Goal: Task Accomplishment & Management: Use online tool/utility

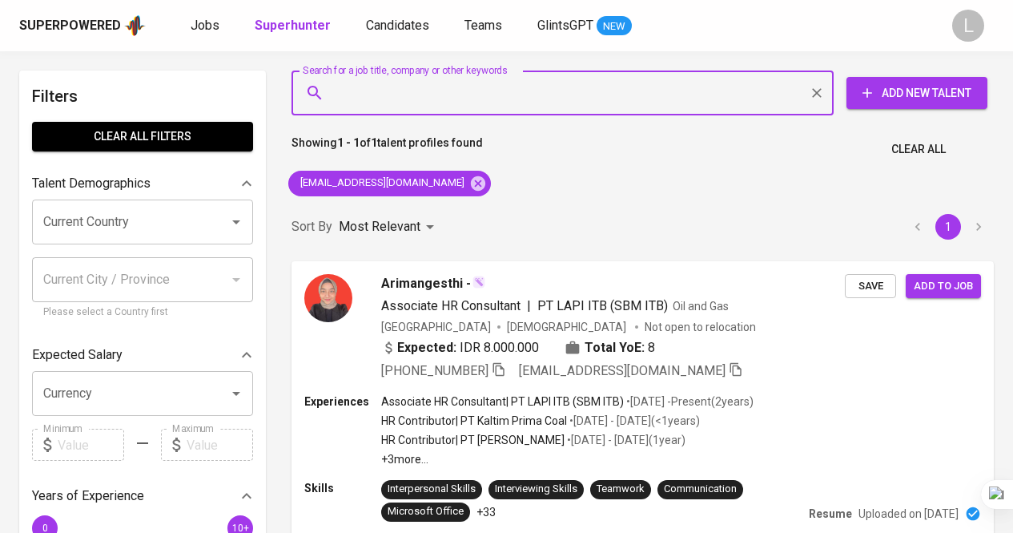
click at [484, 95] on input "Search for a job title, company or other keywords" at bounding box center [567, 93] width 472 height 30
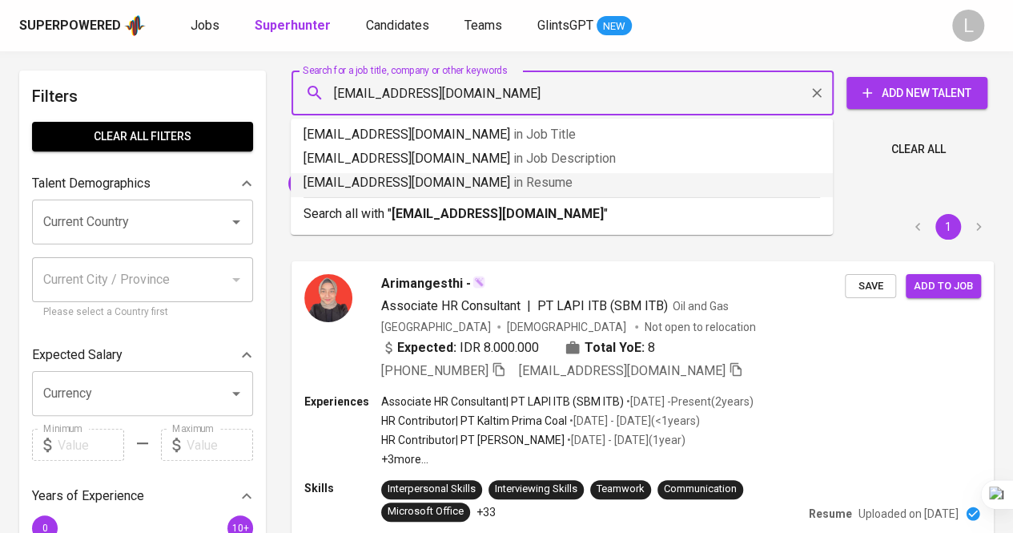
type input "[EMAIL_ADDRESS][DOMAIN_NAME]"
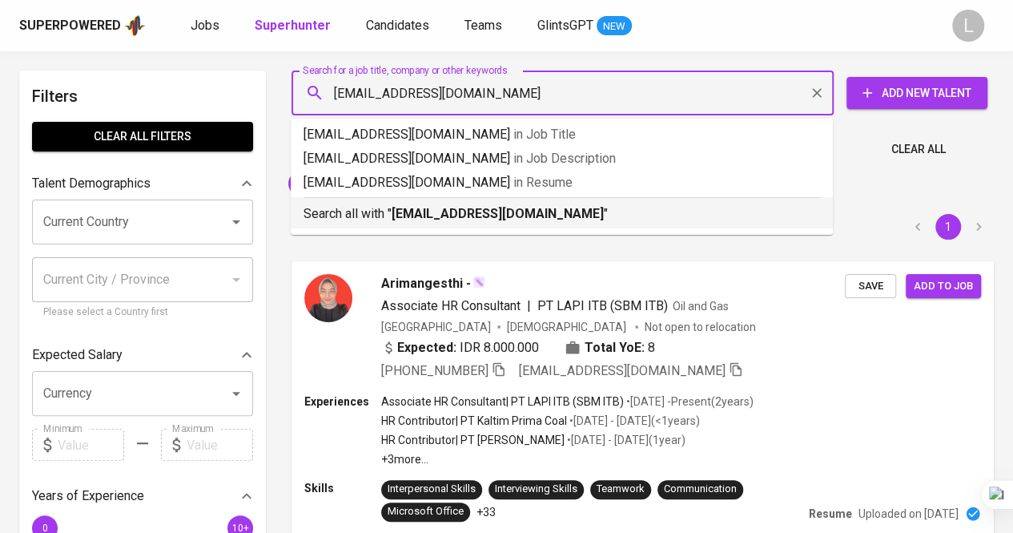
click at [468, 211] on b "[EMAIL_ADDRESS][DOMAIN_NAME]" at bounding box center [498, 213] width 212 height 15
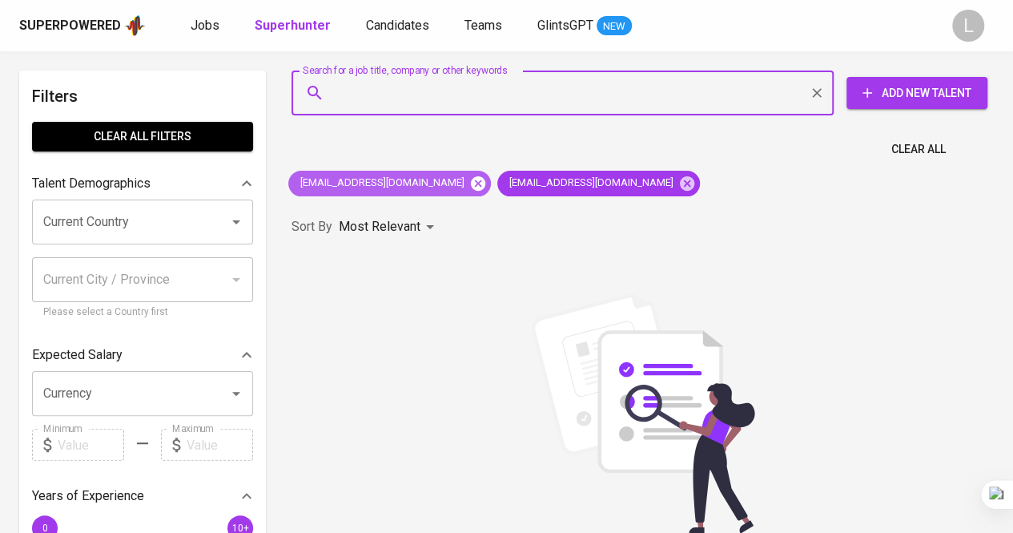
click at [471, 187] on icon at bounding box center [478, 182] width 14 height 14
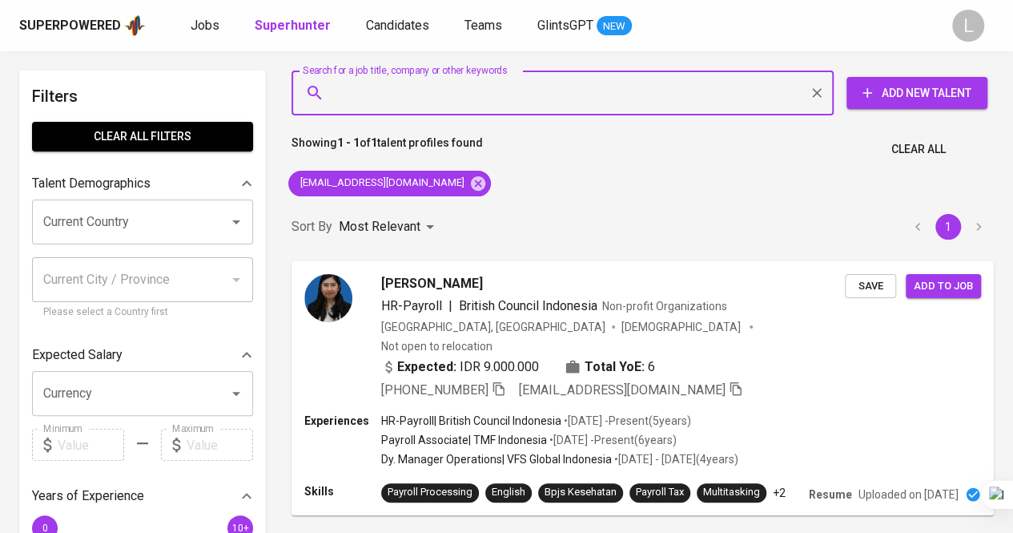
click at [447, 81] on input "Search for a job title, company or other keywords" at bounding box center [567, 93] width 472 height 30
paste input "[EMAIL_ADDRESS][DOMAIN_NAME]"
type input "[EMAIL_ADDRESS][DOMAIN_NAME]"
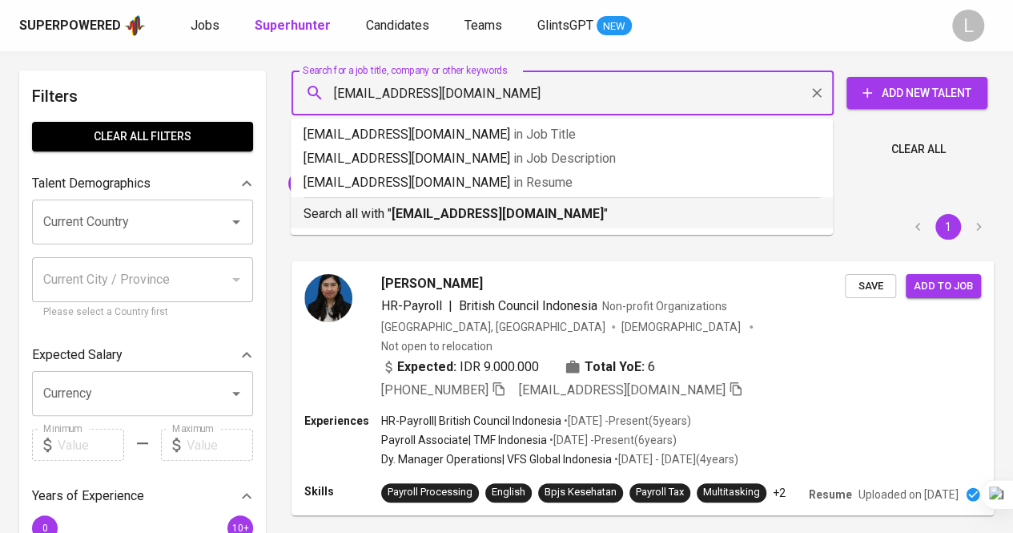
click at [488, 208] on b "[EMAIL_ADDRESS][DOMAIN_NAME]" at bounding box center [498, 213] width 212 height 15
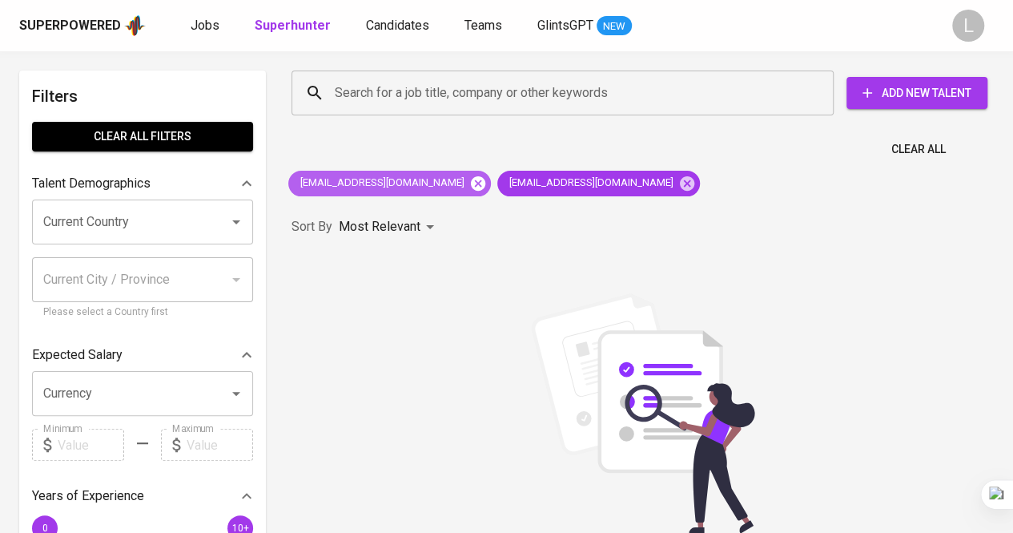
click at [469, 182] on icon at bounding box center [478, 184] width 18 height 18
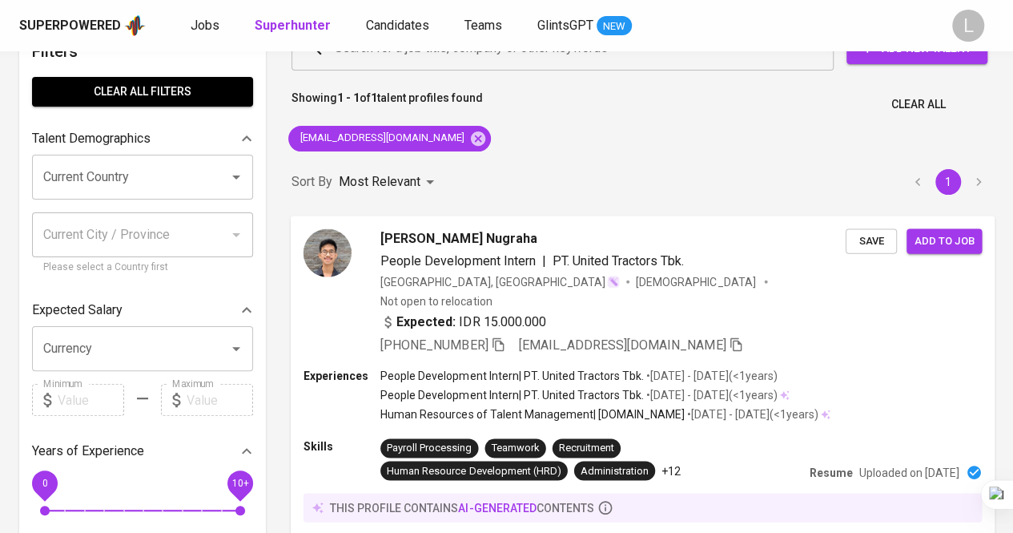
scroll to position [80, 0]
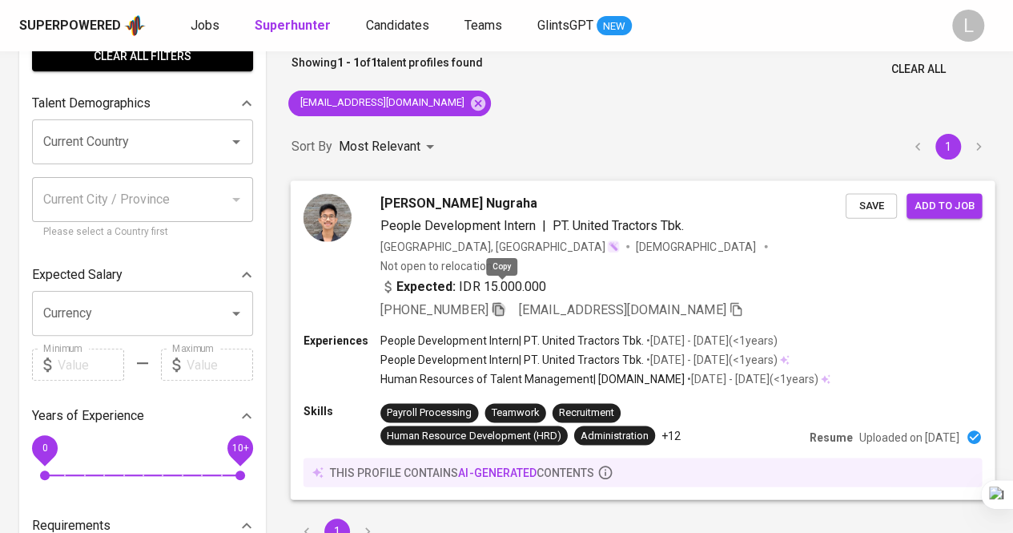
click at [500, 301] on icon "button" at bounding box center [498, 308] width 14 height 14
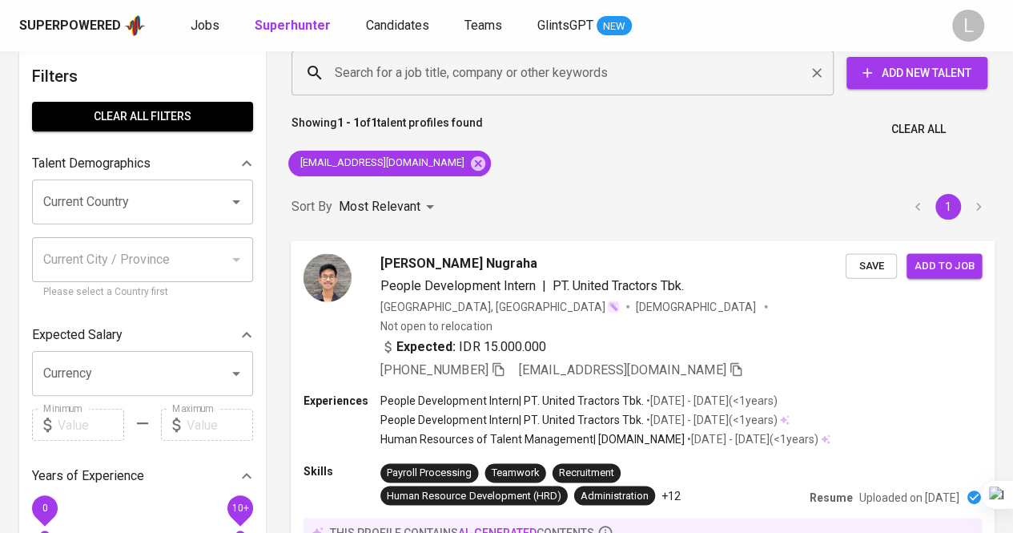
scroll to position [0, 0]
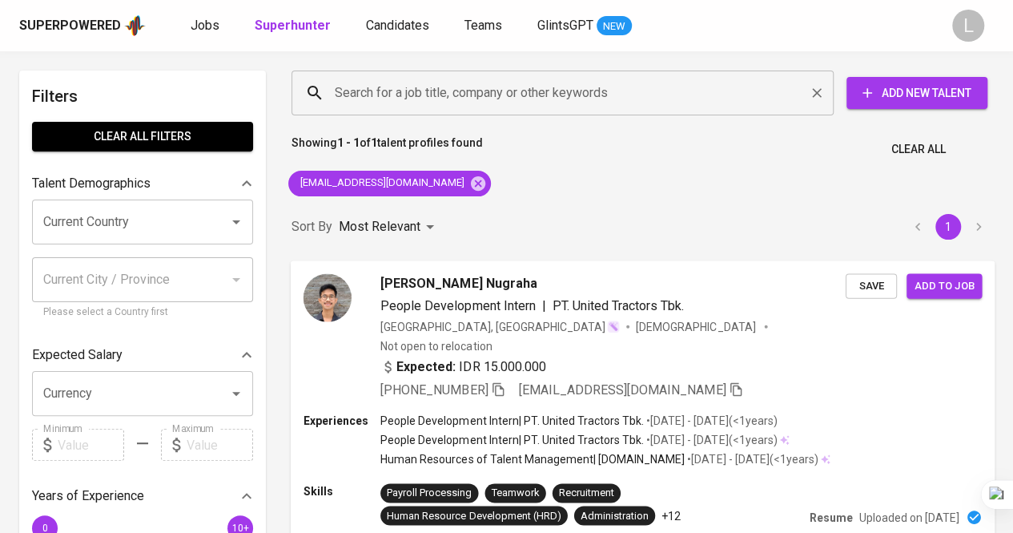
click at [465, 100] on input "Search for a job title, company or other keywords" at bounding box center [567, 93] width 472 height 30
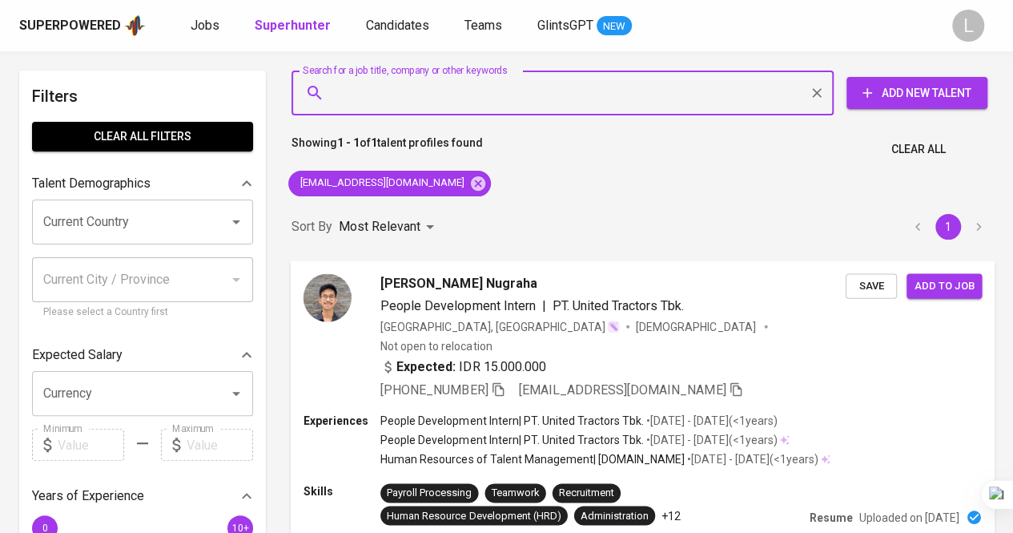
paste input "[EMAIL_ADDRESS][DOMAIN_NAME]"
type input "[EMAIL_ADDRESS][DOMAIN_NAME]"
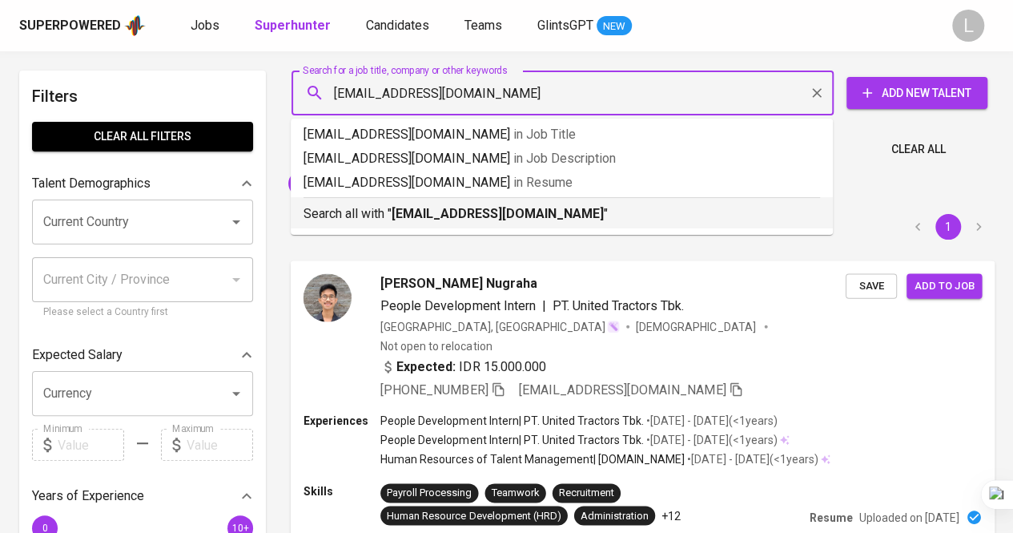
drag, startPoint x: 479, startPoint y: 213, endPoint x: 465, endPoint y: 202, distance: 17.6
click at [479, 212] on b "[EMAIL_ADDRESS][DOMAIN_NAME]" at bounding box center [498, 213] width 212 height 15
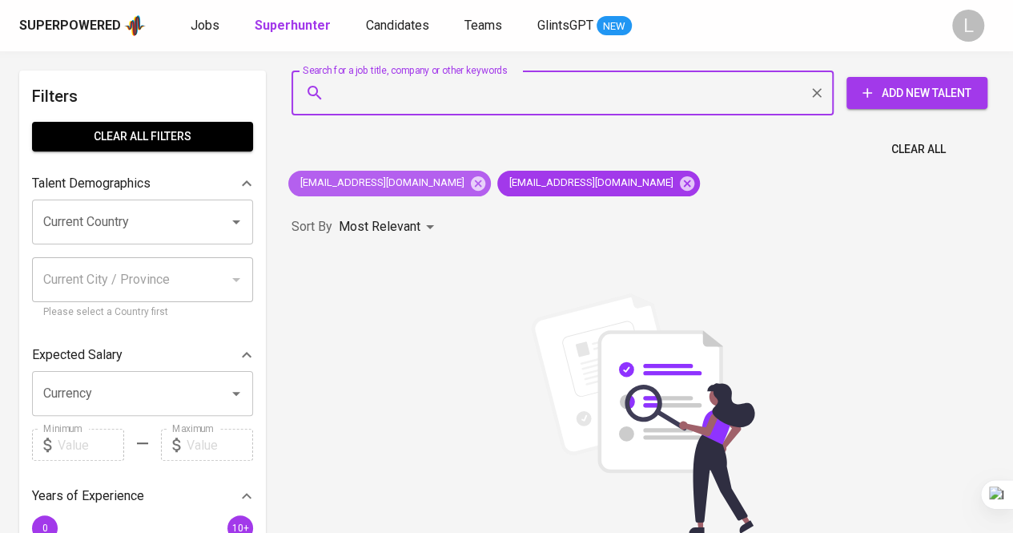
click at [471, 186] on icon at bounding box center [478, 182] width 14 height 14
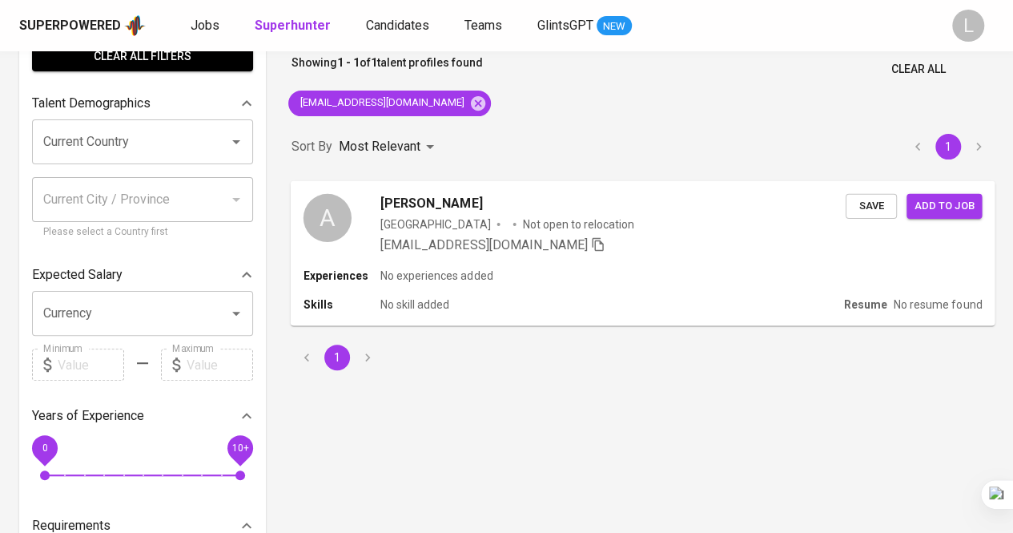
scroll to position [160, 0]
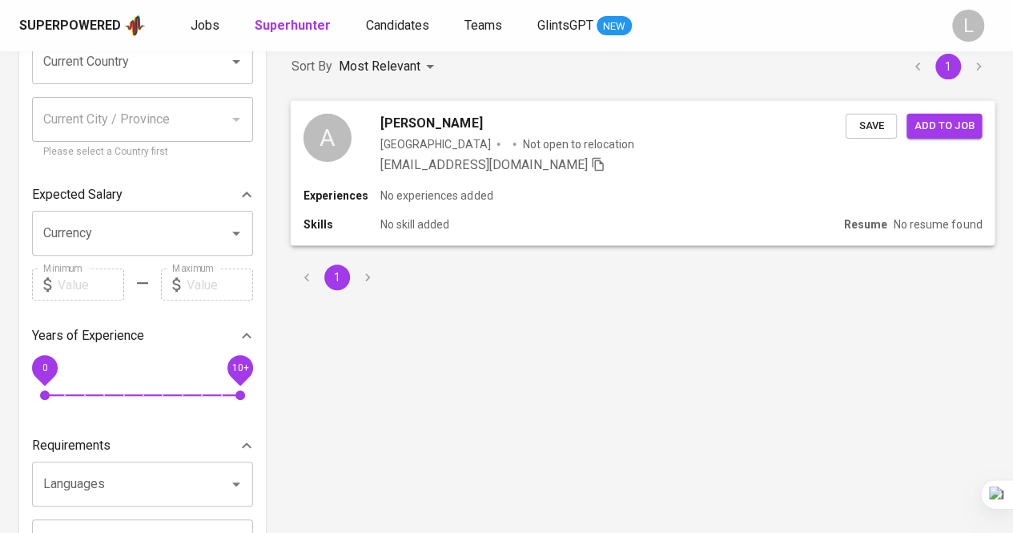
click at [445, 124] on span "[PERSON_NAME]" at bounding box center [431, 122] width 102 height 19
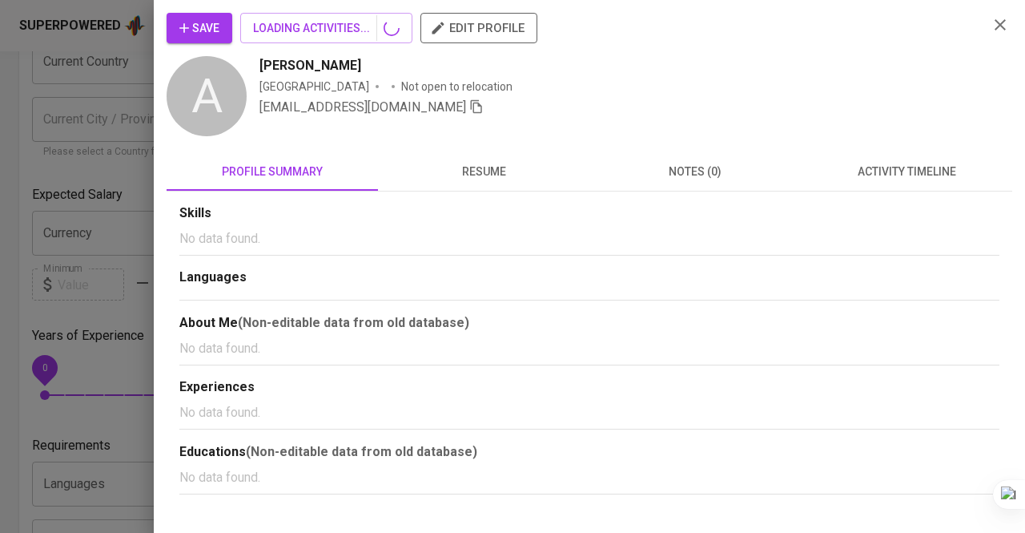
click at [501, 170] on span "resume" at bounding box center [484, 172] width 192 height 20
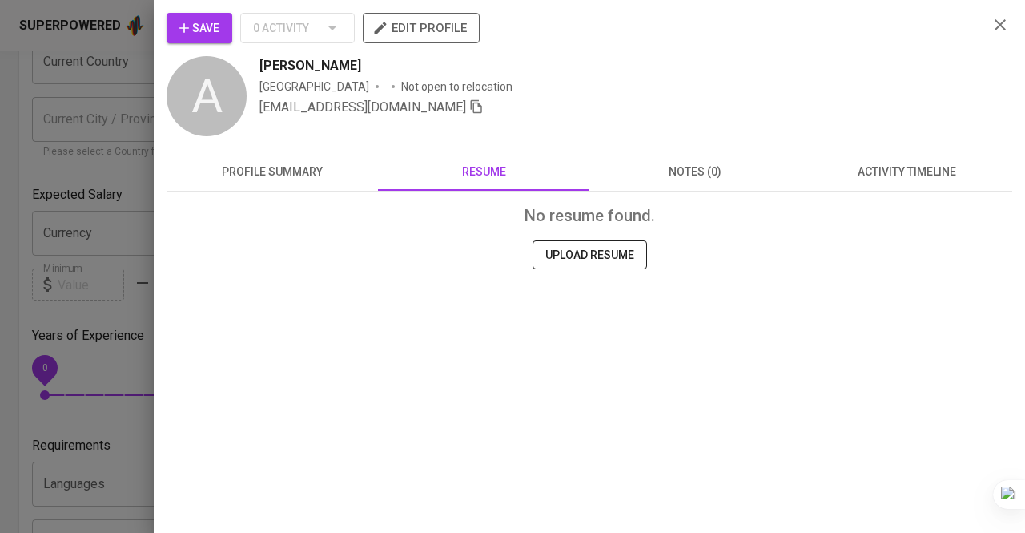
click at [136, 78] on div at bounding box center [512, 266] width 1025 height 533
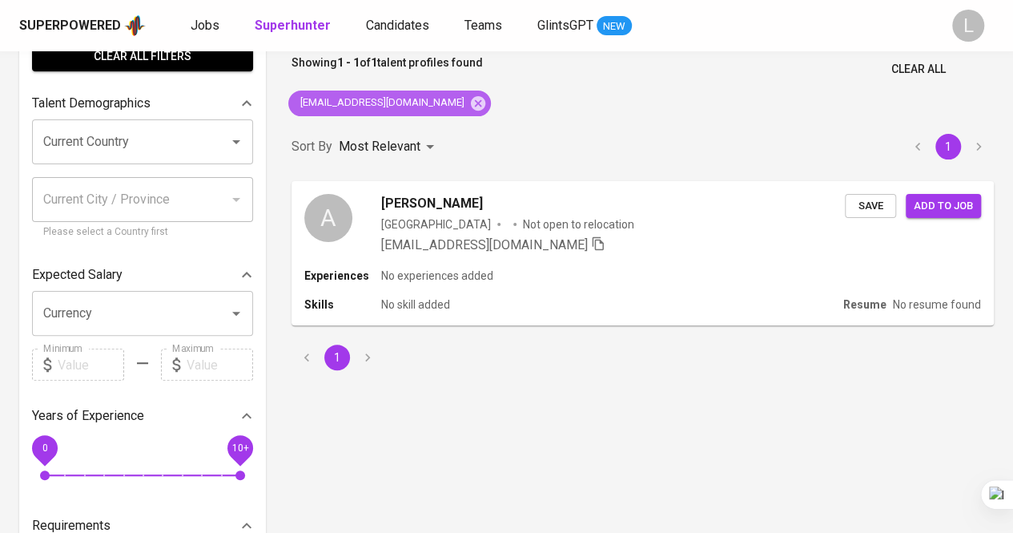
click at [436, 97] on span "[EMAIL_ADDRESS][DOMAIN_NAME]" at bounding box center [381, 102] width 186 height 15
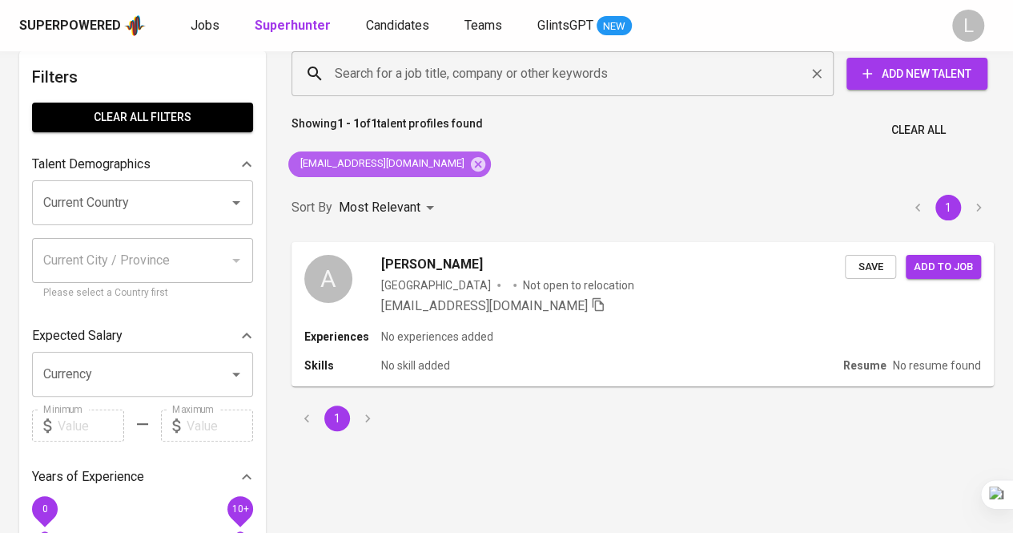
scroll to position [0, 0]
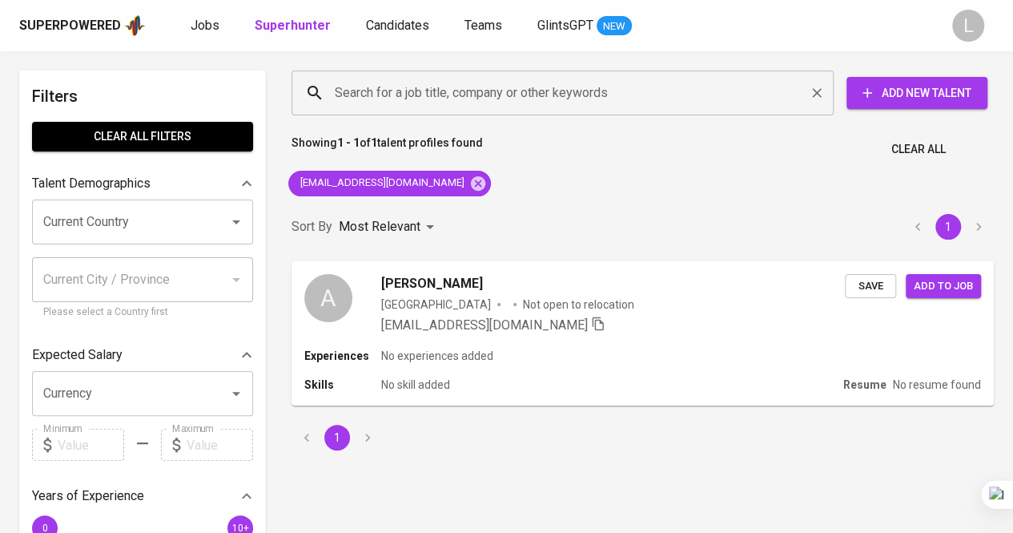
click at [489, 87] on input "Search for a job title, company or other keywords" at bounding box center [567, 93] width 472 height 30
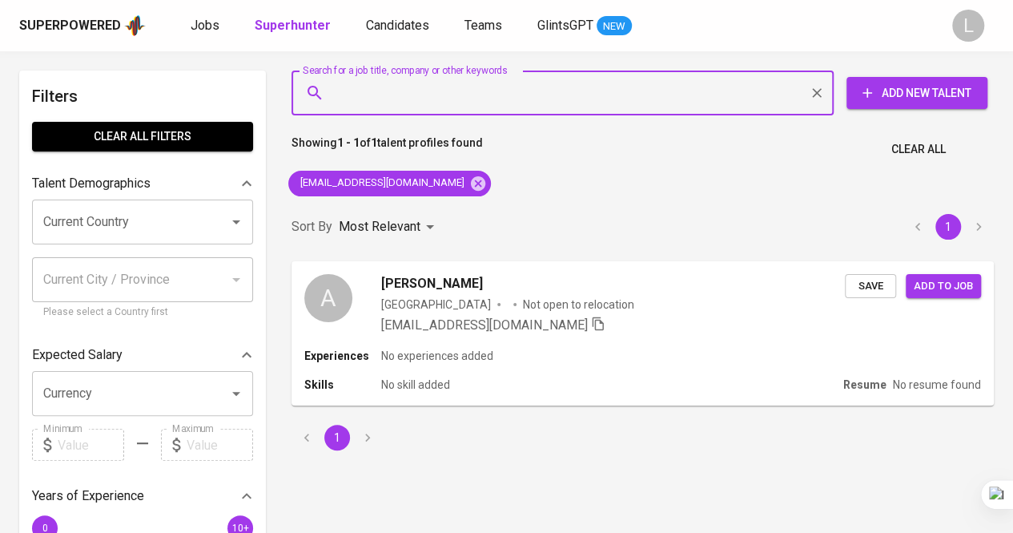
paste input "[EMAIL_ADDRESS][DOMAIN_NAME]"
type input "[EMAIL_ADDRESS][DOMAIN_NAME]"
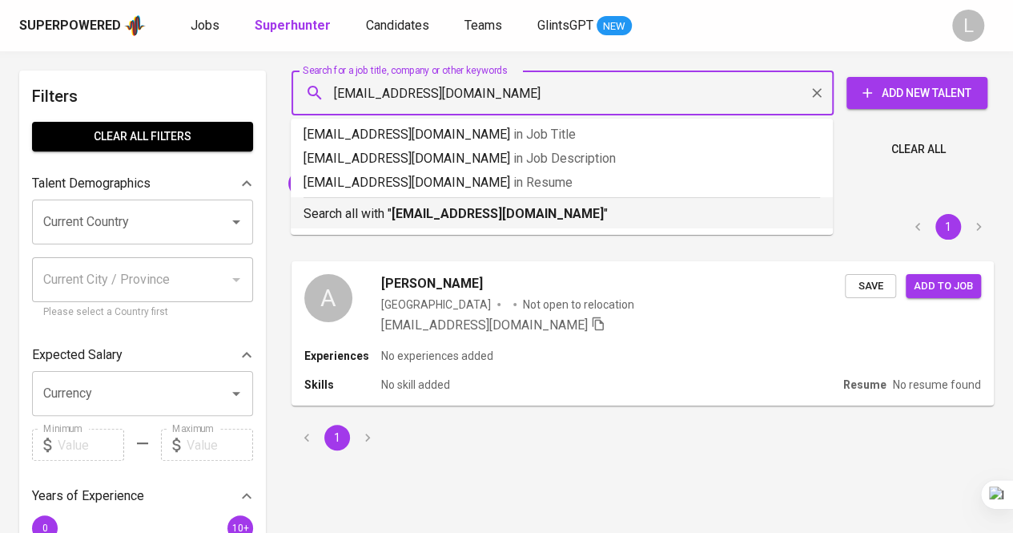
click at [492, 211] on b "[EMAIL_ADDRESS][DOMAIN_NAME]" at bounding box center [498, 213] width 212 height 15
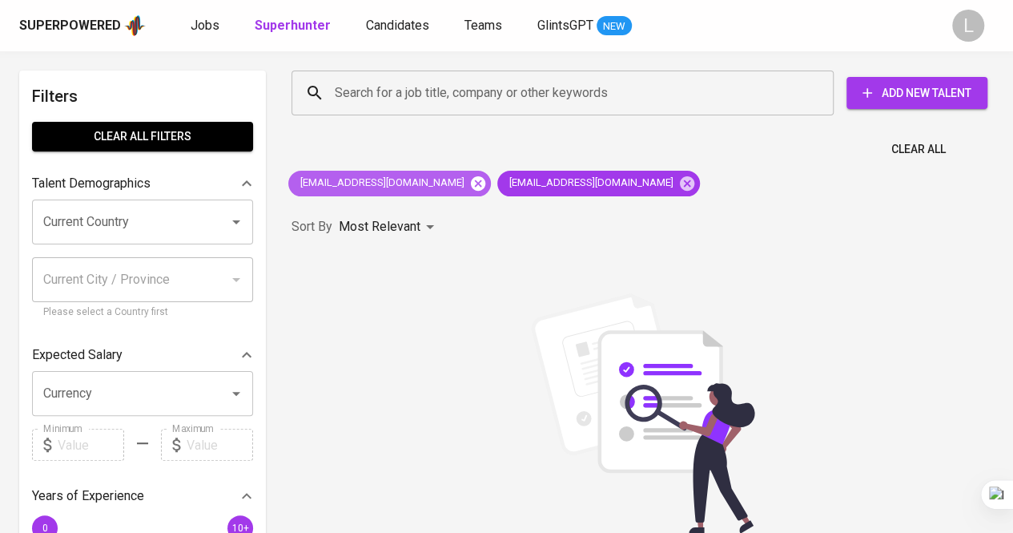
click at [469, 177] on icon at bounding box center [478, 184] width 18 height 18
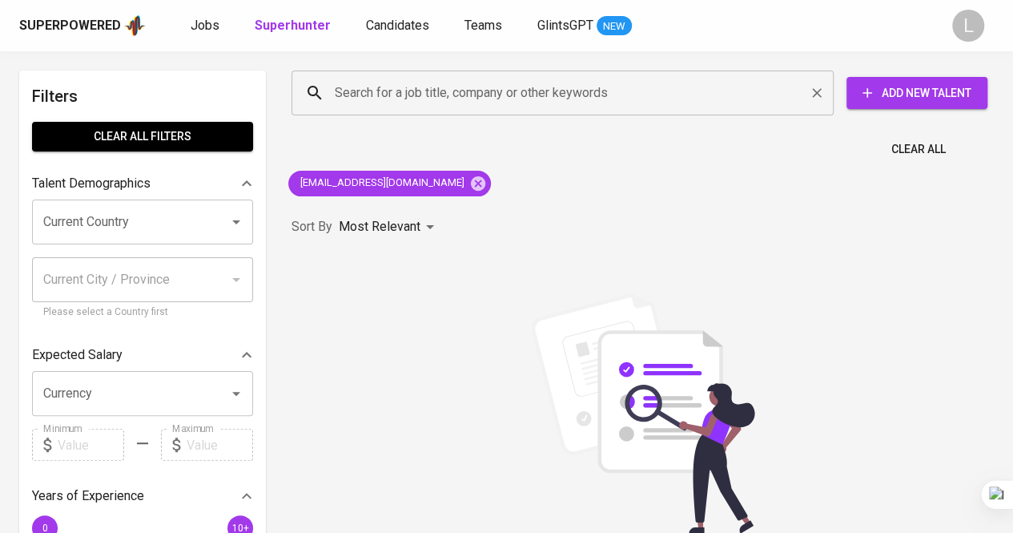
click at [412, 89] on input "Search for a job title, company or other keywords" at bounding box center [567, 93] width 472 height 30
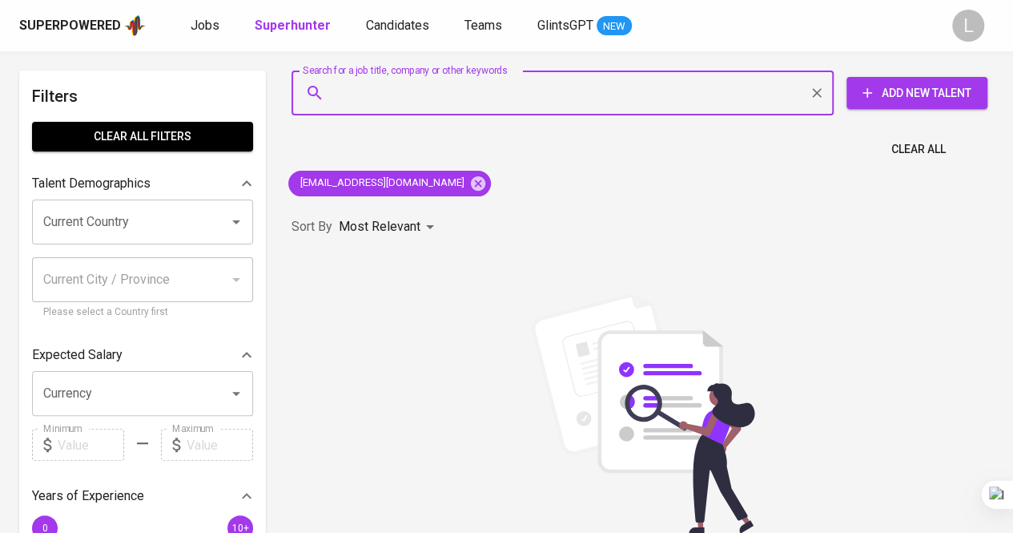
paste input "[EMAIL_ADDRESS][DOMAIN_NAME]"
type input "[EMAIL_ADDRESS][DOMAIN_NAME]"
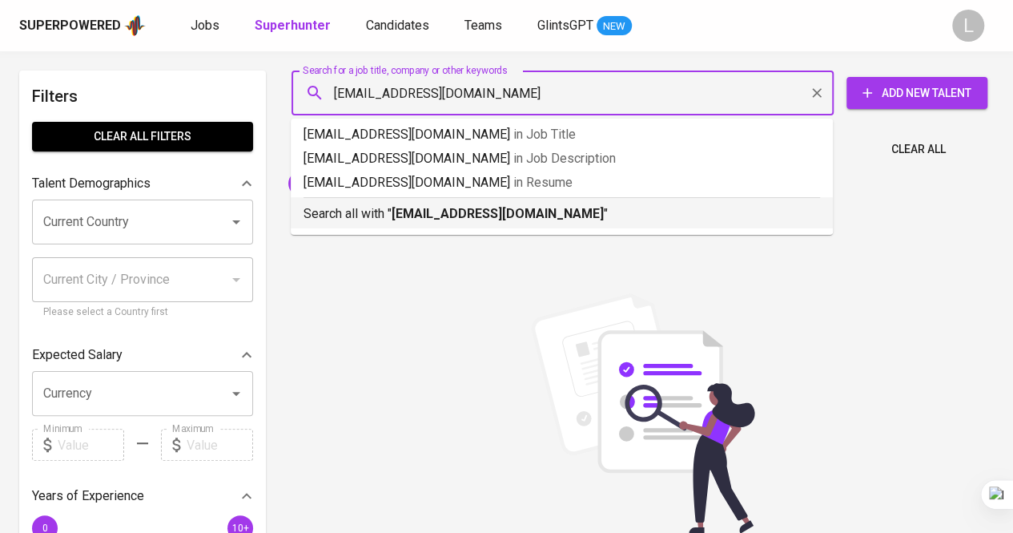
click at [465, 215] on b "[EMAIL_ADDRESS][DOMAIN_NAME]" at bounding box center [498, 213] width 212 height 15
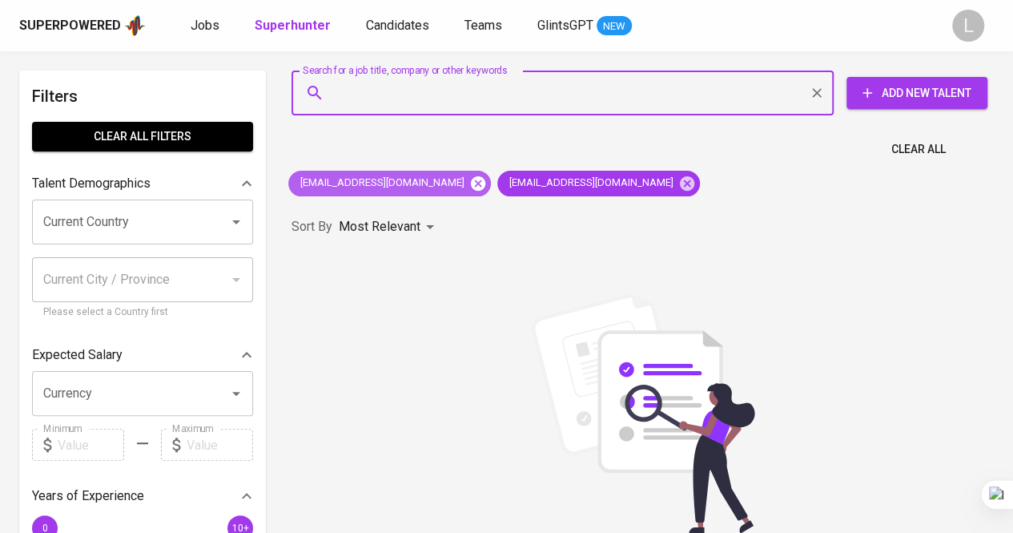
click at [471, 182] on icon at bounding box center [478, 182] width 14 height 14
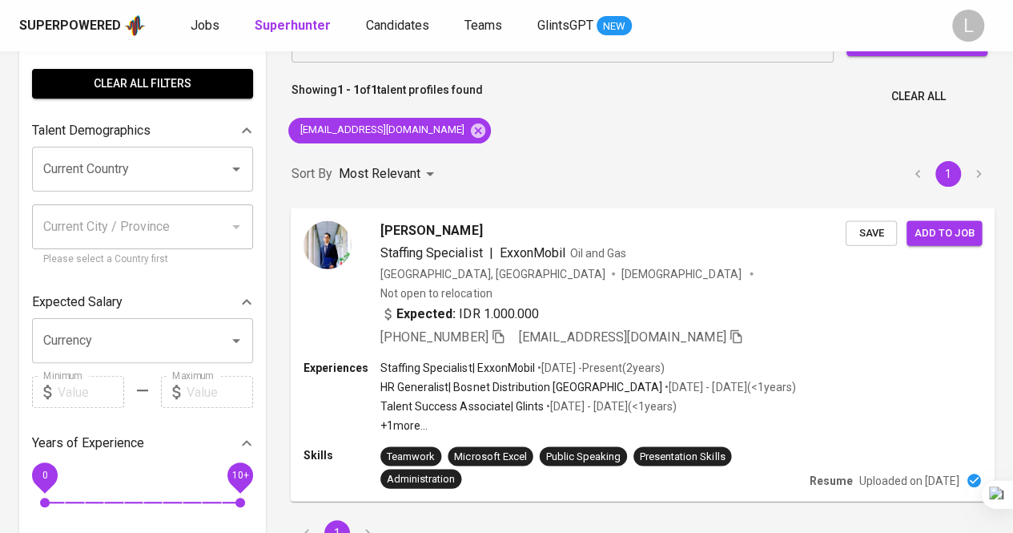
scroll to position [160, 0]
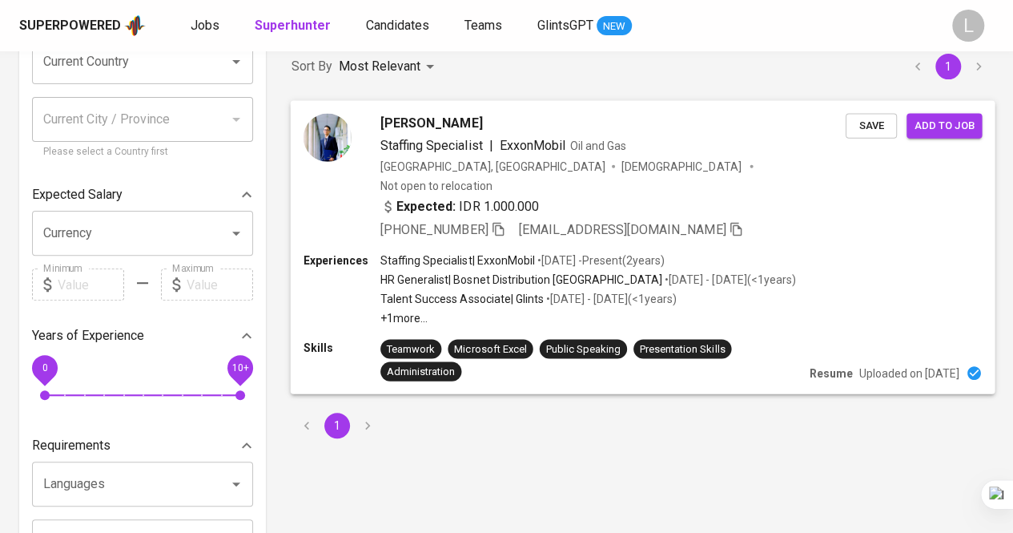
click at [493, 221] on icon "button" at bounding box center [498, 228] width 14 height 14
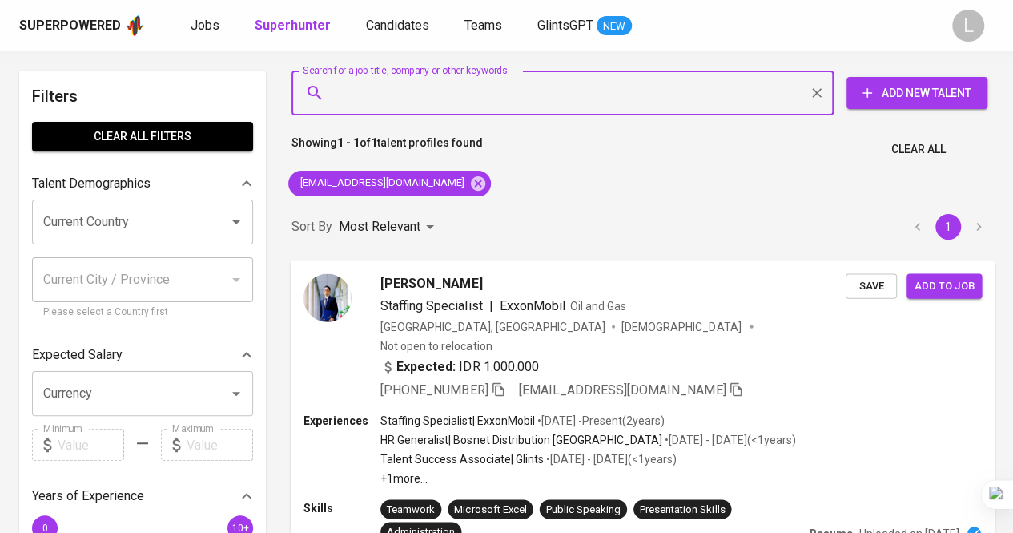
click at [495, 92] on input "Search for a job title, company or other keywords" at bounding box center [567, 93] width 472 height 30
paste input "[EMAIL_ADDRESS][DOMAIN_NAME]"
type input "[EMAIL_ADDRESS][DOMAIN_NAME]"
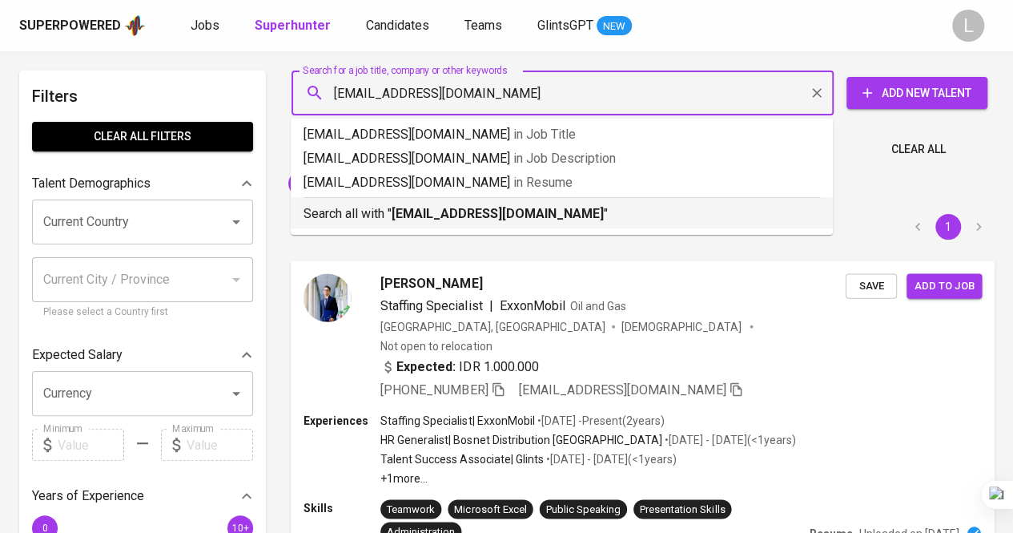
click at [516, 213] on b "[EMAIL_ADDRESS][DOMAIN_NAME]" at bounding box center [498, 213] width 212 height 15
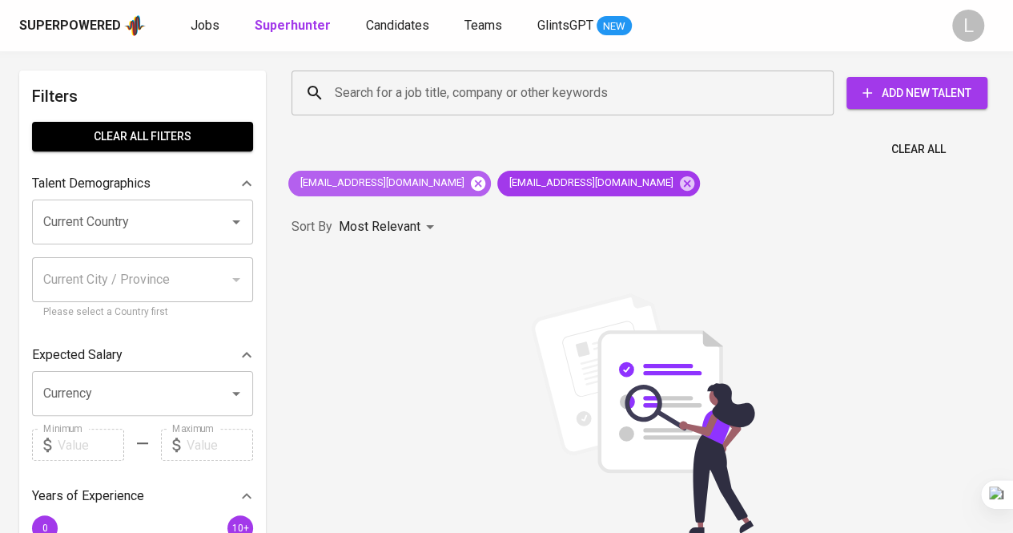
click at [469, 182] on icon at bounding box center [478, 184] width 18 height 18
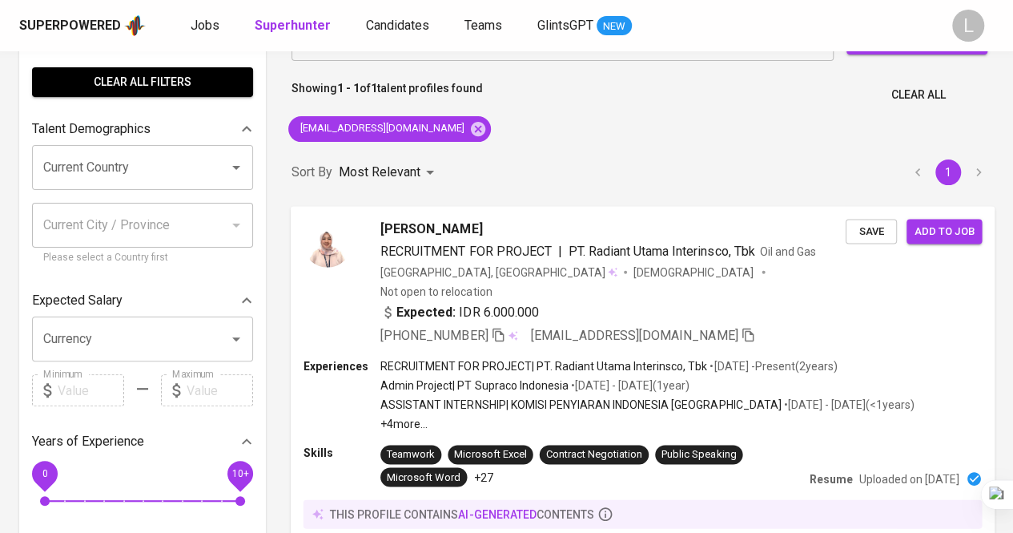
scroll to position [160, 0]
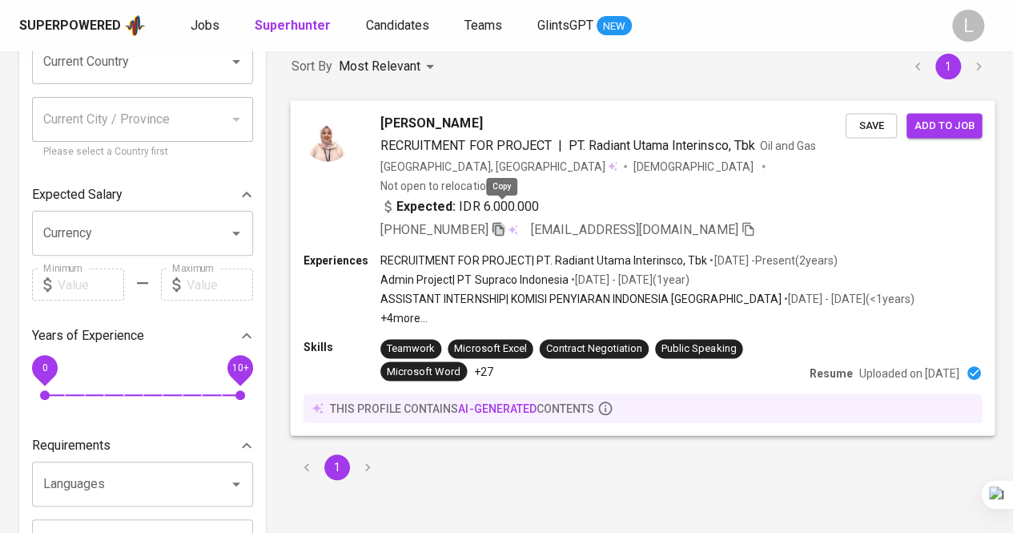
click at [505, 221] on icon "button" at bounding box center [498, 228] width 14 height 14
